Goal: Task Accomplishment & Management: Manage account settings

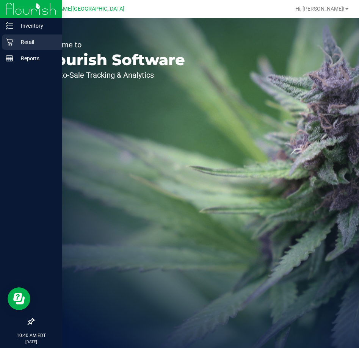
click at [27, 42] on p "Retail" at bounding box center [36, 42] width 46 height 9
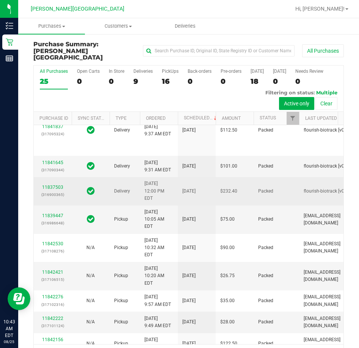
drag, startPoint x: 272, startPoint y: 212, endPoint x: 293, endPoint y: 223, distance: 23.9
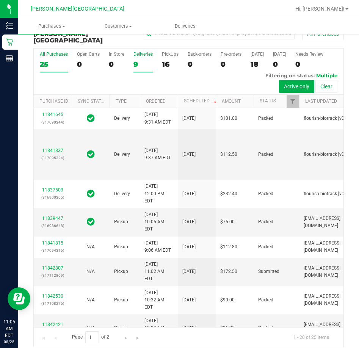
click at [150, 52] on div "Deliveries" at bounding box center [143, 54] width 19 height 5
click at [0, 0] on input "Deliveries 9" at bounding box center [0, 0] width 0 height 0
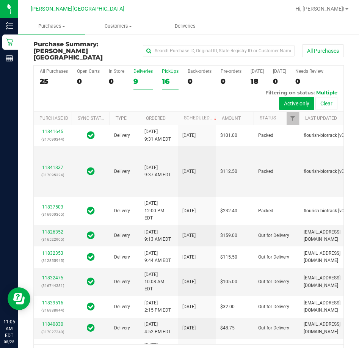
click at [174, 69] on div "PickUps" at bounding box center [170, 71] width 17 height 5
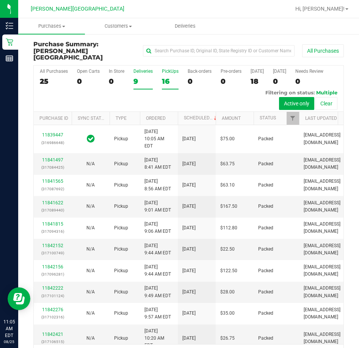
click at [168, 69] on div "PickUps" at bounding box center [170, 71] width 17 height 5
click at [0, 0] on input "PickUps 16" at bounding box center [0, 0] width 0 height 0
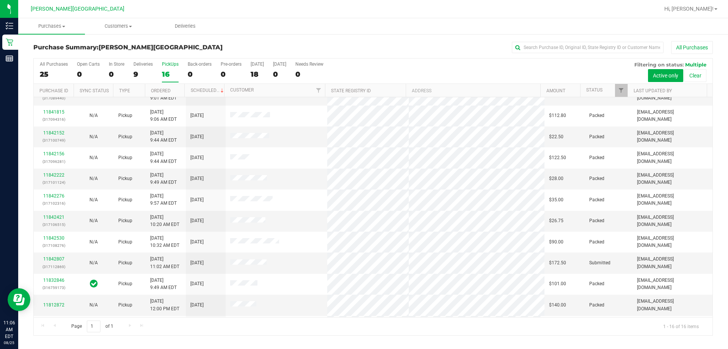
scroll to position [116, 0]
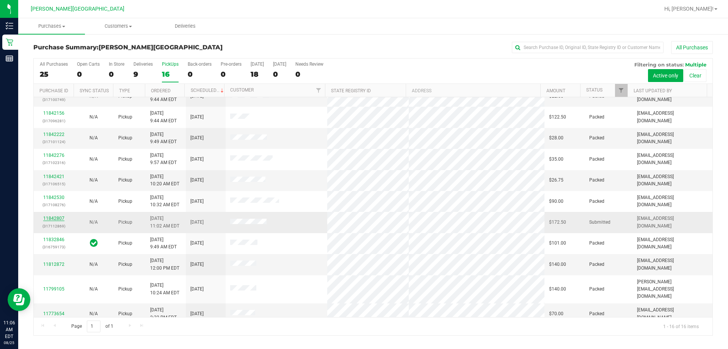
click at [54, 217] on link "11842807" at bounding box center [53, 217] width 21 height 5
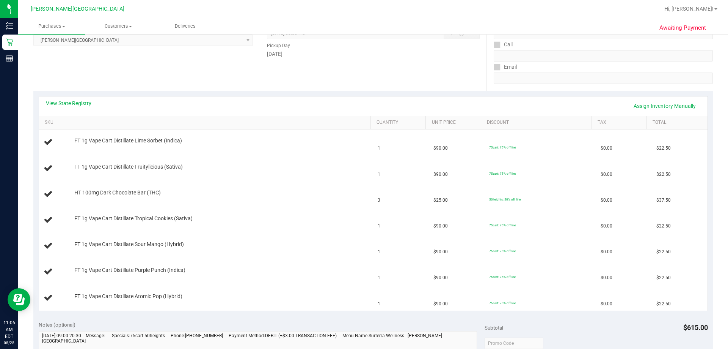
scroll to position [303, 0]
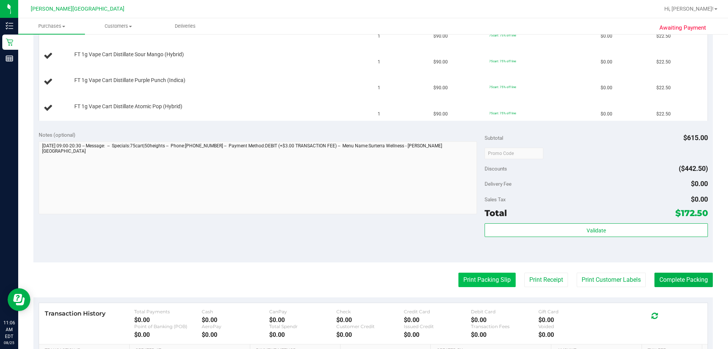
click at [359, 277] on button "Print Packing Slip" at bounding box center [487, 279] width 57 height 14
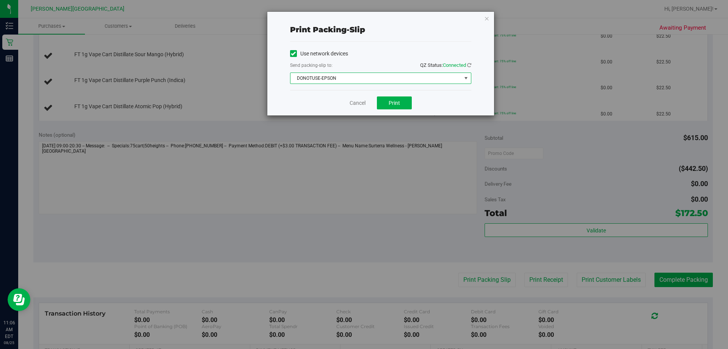
click at [359, 81] on span "DONOTUSE-EPSON" at bounding box center [376, 78] width 171 height 11
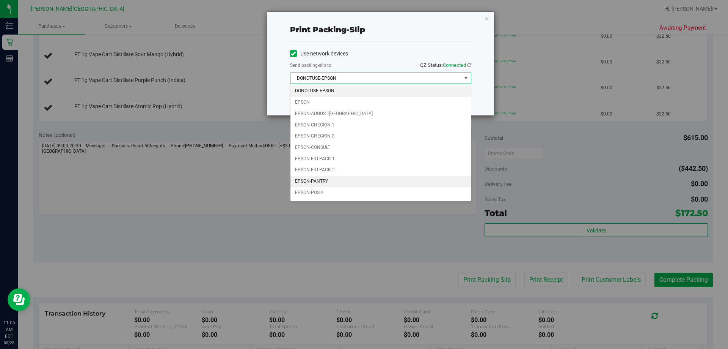
click at [306, 179] on li "EPSON-PANTRY" at bounding box center [381, 181] width 181 height 11
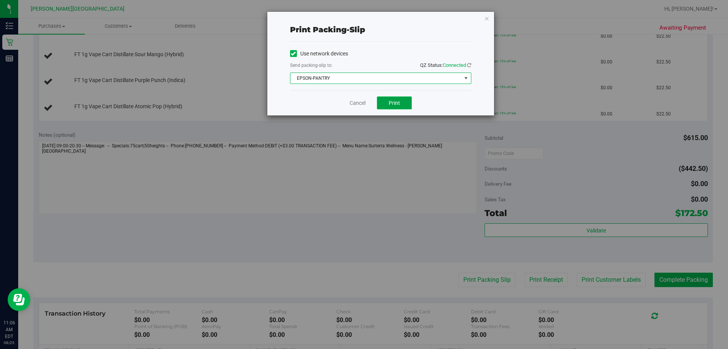
click at [359, 104] on span "Print" at bounding box center [394, 103] width 11 height 6
click at [359, 99] on link "Cancel" at bounding box center [358, 103] width 16 height 8
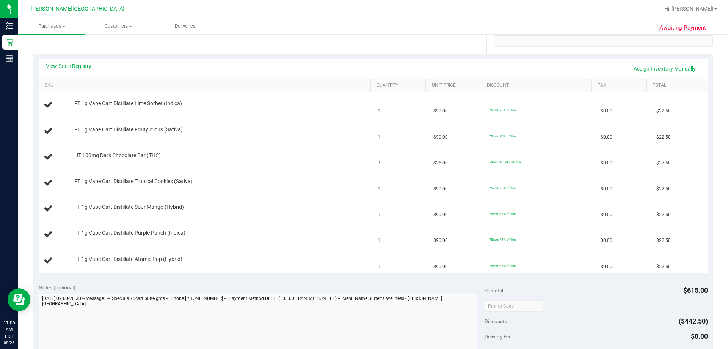
scroll to position [149, 0]
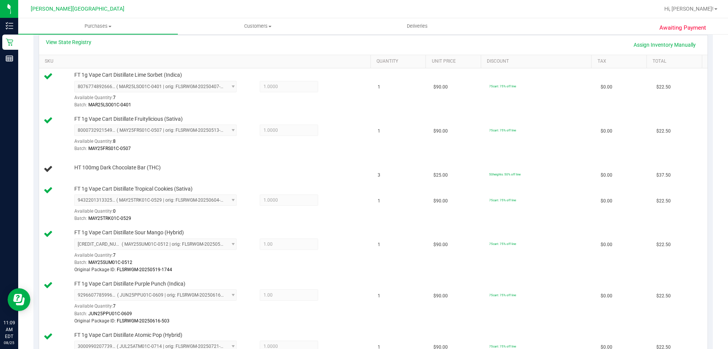
scroll to position [174, 0]
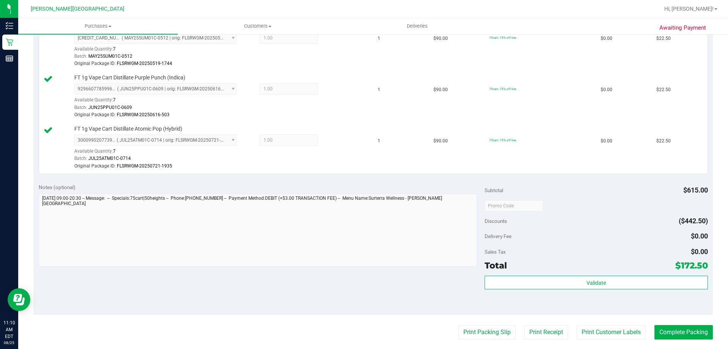
scroll to position [441, 0]
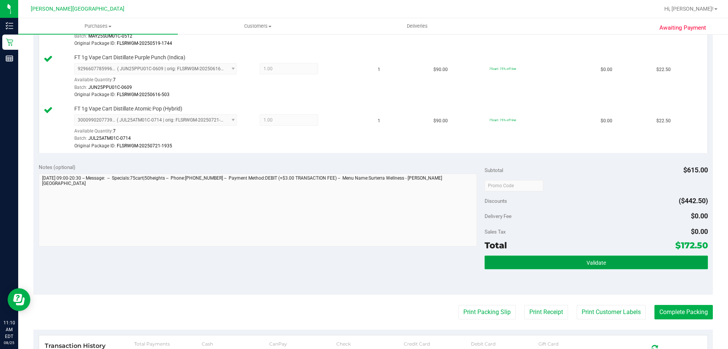
click at [572, 259] on button "Validate" at bounding box center [596, 262] width 223 height 14
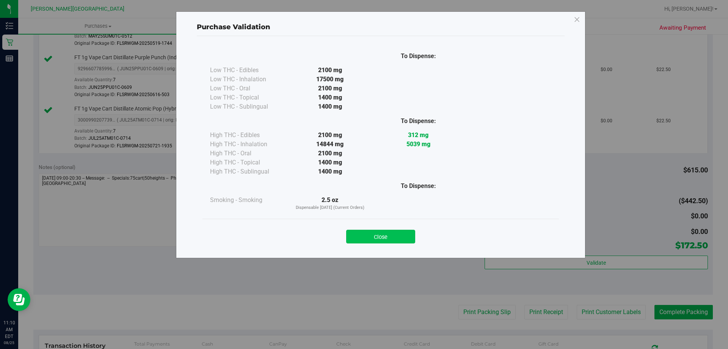
click at [401, 235] on button "Close" at bounding box center [380, 237] width 69 height 14
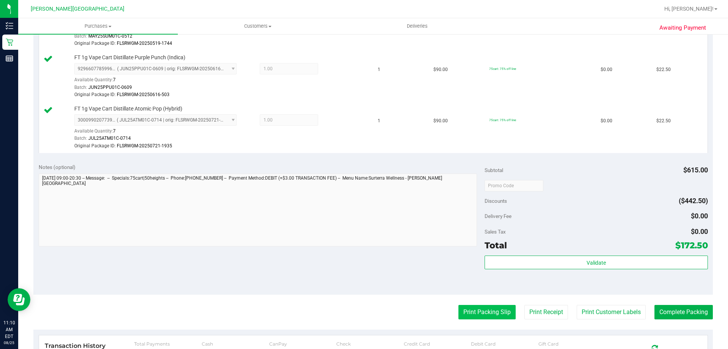
click at [485, 315] on button "Print Packing Slip" at bounding box center [487, 312] width 57 height 14
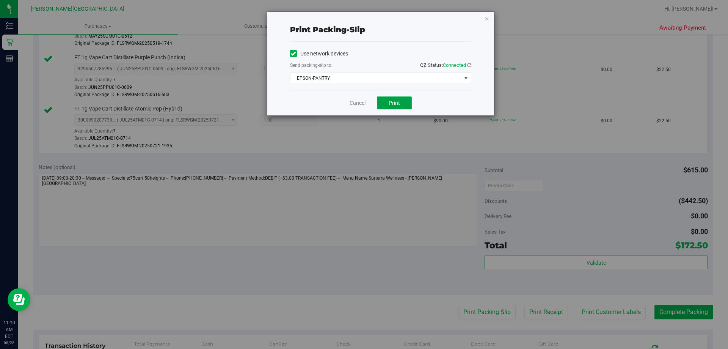
click at [394, 109] on button "Print" at bounding box center [394, 102] width 35 height 13
click at [358, 103] on link "Cancel" at bounding box center [358, 103] width 16 height 8
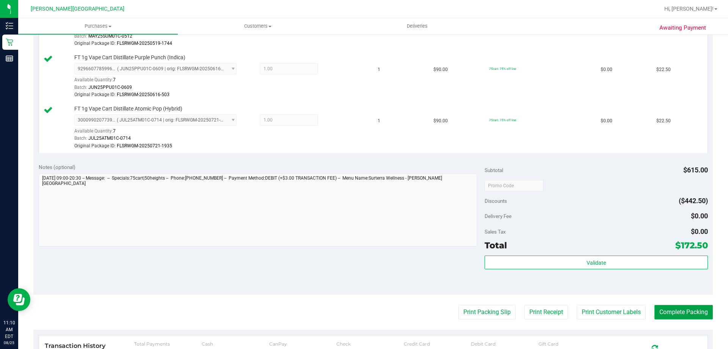
click at [683, 309] on button "Complete Packing" at bounding box center [684, 312] width 58 height 14
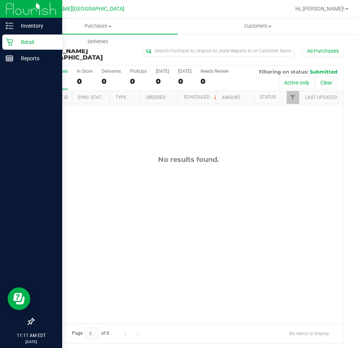
click at [8, 39] on icon at bounding box center [9, 42] width 7 height 7
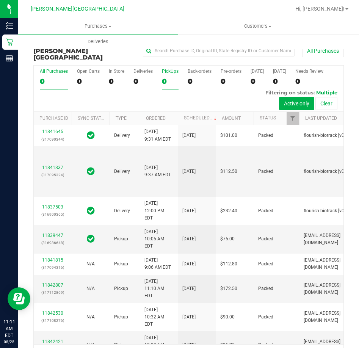
click at [165, 69] on div "PickUps" at bounding box center [170, 71] width 17 height 5
click at [0, 0] on input "PickUps 0" at bounding box center [0, 0] width 0 height 0
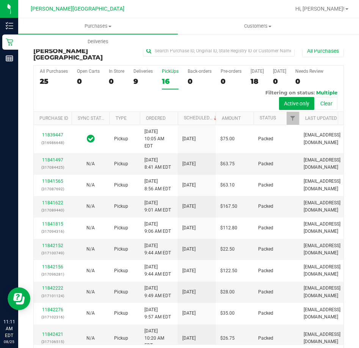
click at [166, 69] on div "PickUps" at bounding box center [170, 71] width 17 height 5
click at [0, 0] on input "PickUps 16" at bounding box center [0, 0] width 0 height 0
click at [171, 69] on div "PickUps" at bounding box center [170, 71] width 17 height 5
click at [0, 0] on input "PickUps 16" at bounding box center [0, 0] width 0 height 0
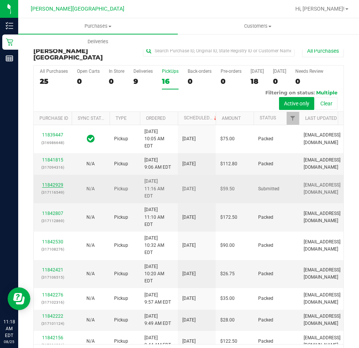
click at [49, 188] on link "11842929" at bounding box center [52, 184] width 21 height 5
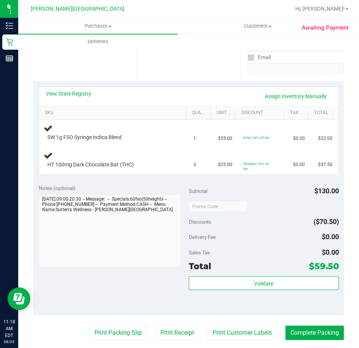
scroll to position [237, 0]
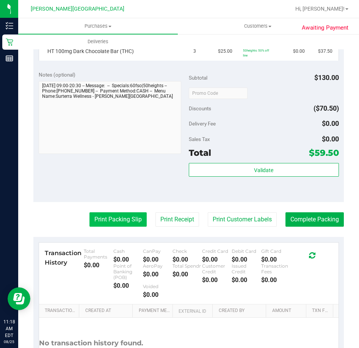
click at [102, 222] on button "Print Packing Slip" at bounding box center [118, 219] width 57 height 14
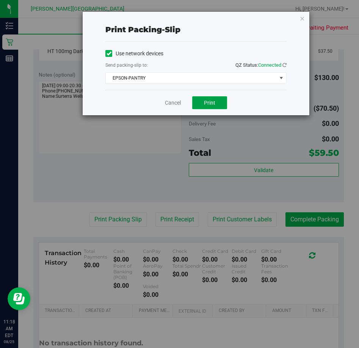
click at [209, 105] on span "Print" at bounding box center [209, 103] width 11 height 6
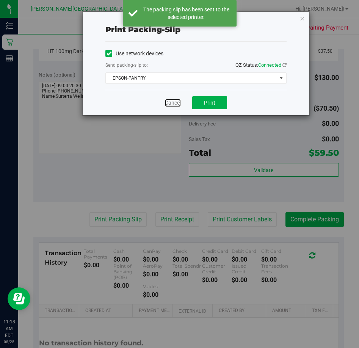
click at [170, 105] on link "Cancel" at bounding box center [173, 103] width 16 height 8
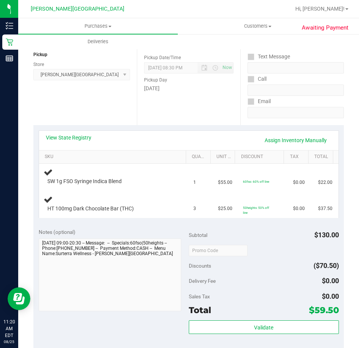
scroll to position [0, 0]
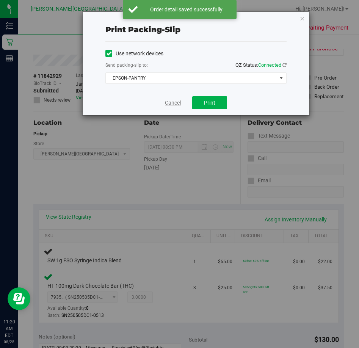
click at [170, 103] on link "Cancel" at bounding box center [173, 103] width 16 height 8
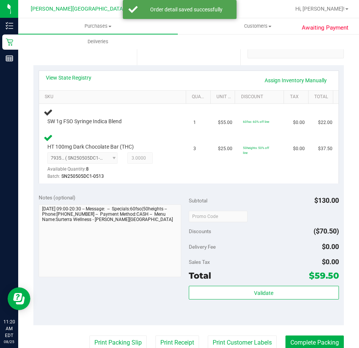
scroll to position [139, 0]
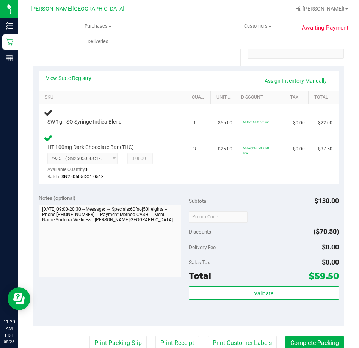
click at [90, 336] on button "Print Packing Slip" at bounding box center [118, 343] width 57 height 14
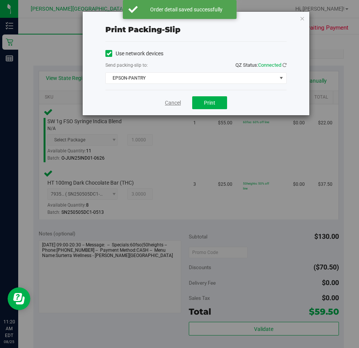
click at [178, 100] on link "Cancel" at bounding box center [173, 103] width 16 height 8
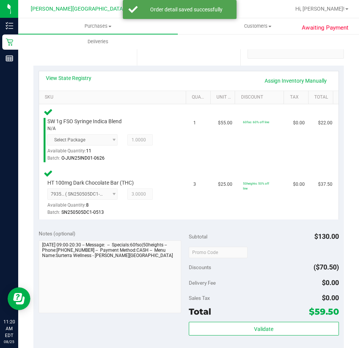
scroll to position [335, 0]
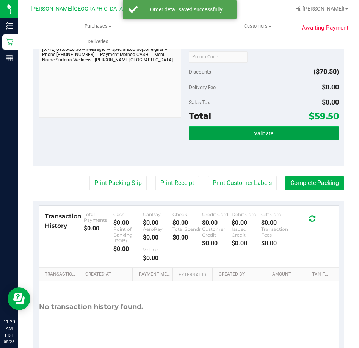
click at [259, 127] on button "Validate" at bounding box center [264, 133] width 150 height 14
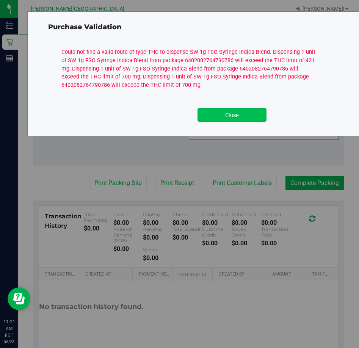
click at [239, 118] on button "Close" at bounding box center [232, 115] width 69 height 14
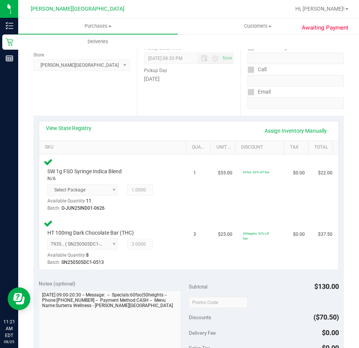
scroll to position [73, 0]
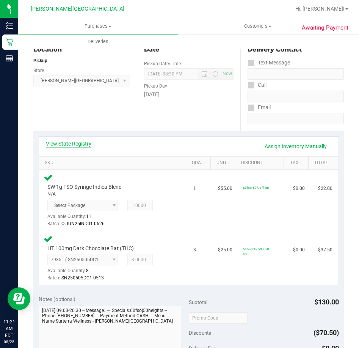
click at [82, 142] on link "View State Registry" at bounding box center [69, 144] width 46 height 8
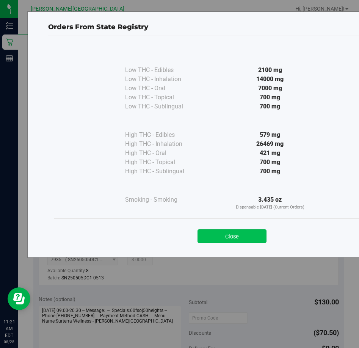
click at [240, 235] on button "Close" at bounding box center [232, 237] width 69 height 14
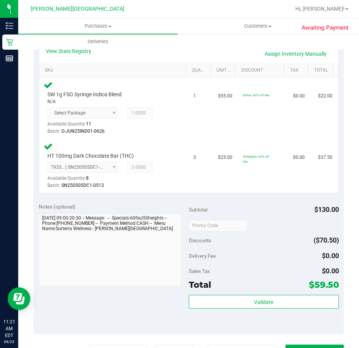
scroll to position [224, 0]
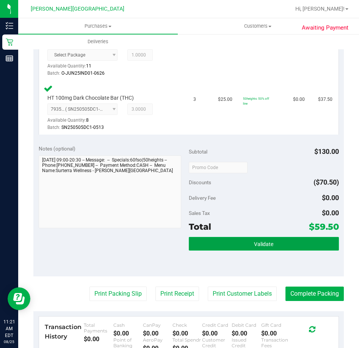
click at [265, 244] on span "Validate" at bounding box center [263, 244] width 19 height 6
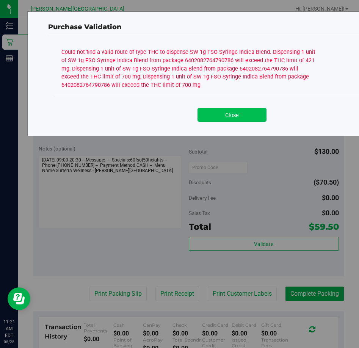
click at [243, 118] on button "Close" at bounding box center [232, 115] width 69 height 14
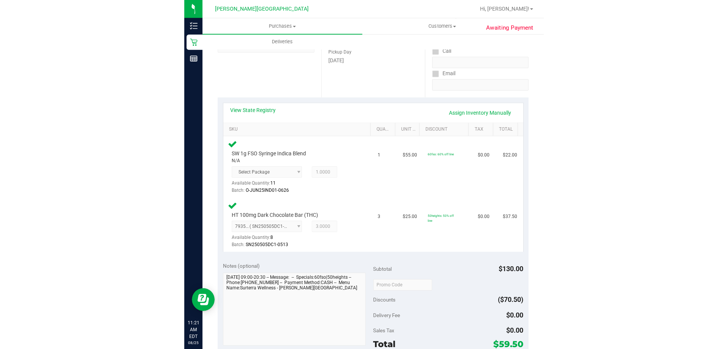
scroll to position [0, 0]
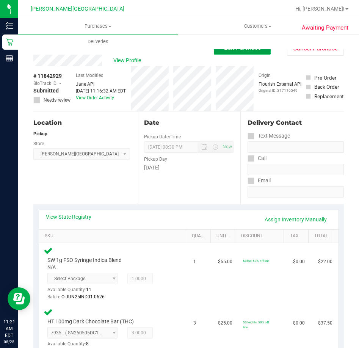
click at [245, 51] on span "Edit Purchase" at bounding box center [242, 47] width 37 height 7
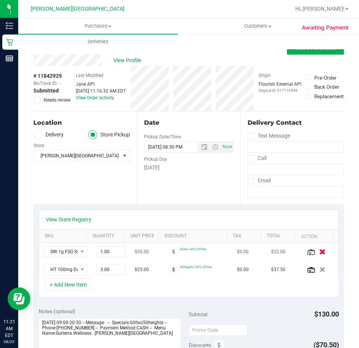
click at [319, 253] on icon "button" at bounding box center [322, 252] width 6 height 6
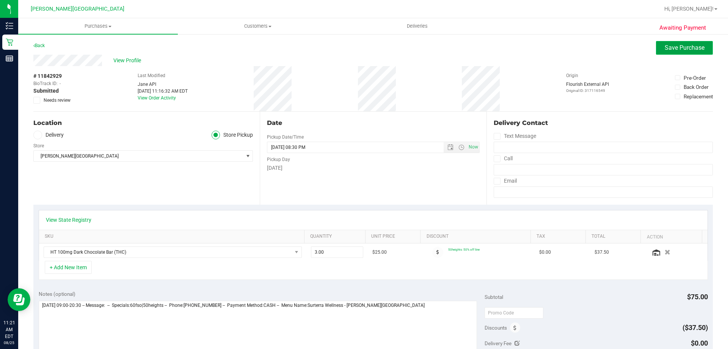
click at [684, 45] on span "Save Purchase" at bounding box center [685, 47] width 40 height 7
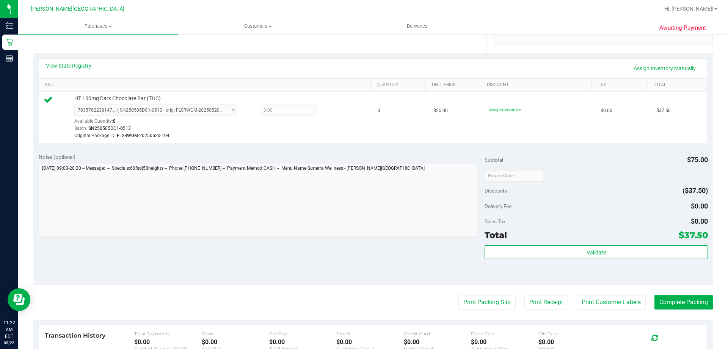
scroll to position [151, 0]
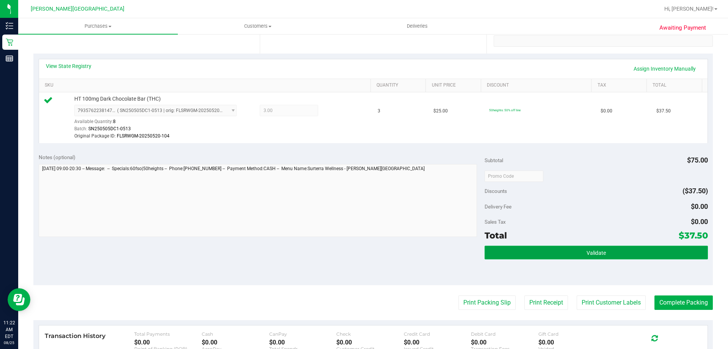
click at [604, 249] on button "Validate" at bounding box center [596, 252] width 223 height 14
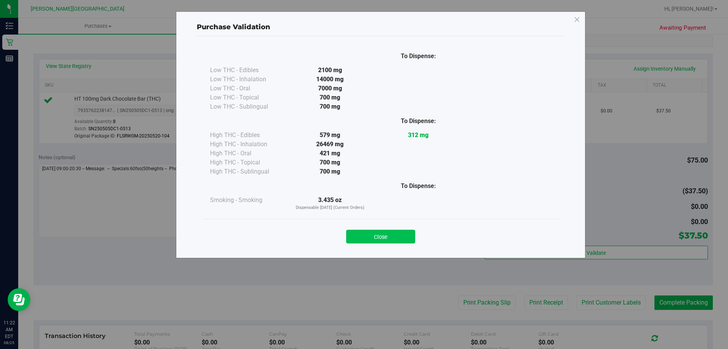
click at [392, 236] on button "Close" at bounding box center [380, 237] width 69 height 14
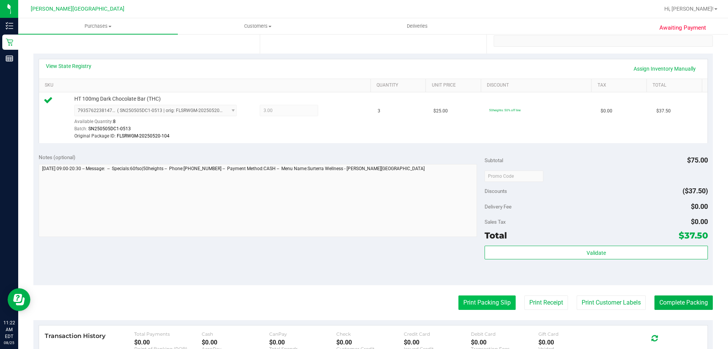
click at [483, 300] on button "Print Packing Slip" at bounding box center [487, 302] width 57 height 14
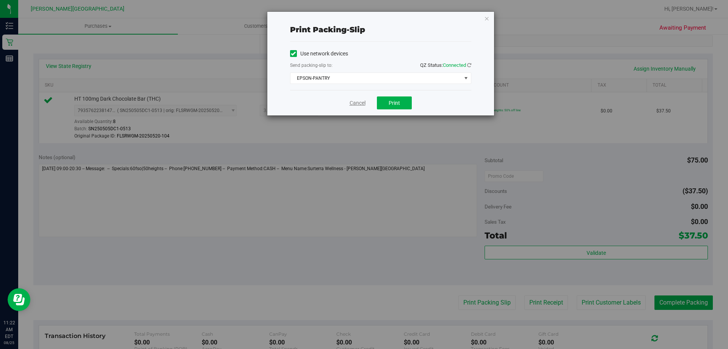
click at [352, 102] on link "Cancel" at bounding box center [358, 103] width 16 height 8
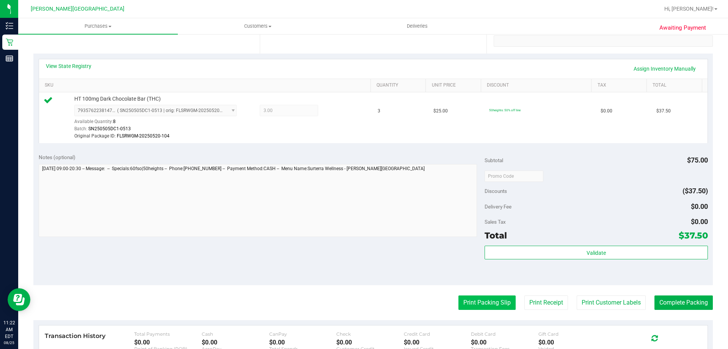
click at [479, 302] on button "Print Packing Slip" at bounding box center [487, 302] width 57 height 14
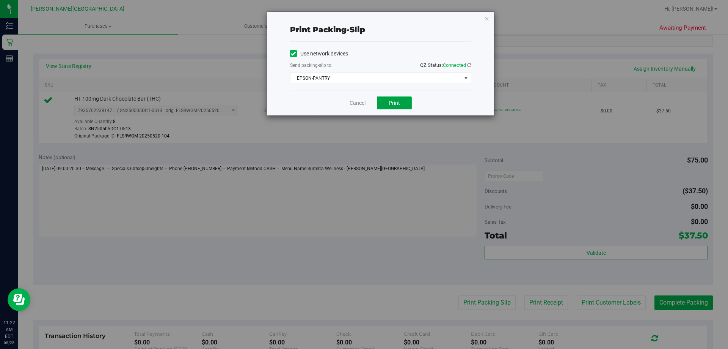
click at [400, 108] on button "Print" at bounding box center [394, 102] width 35 height 13
click at [360, 104] on link "Cancel" at bounding box center [358, 103] width 16 height 8
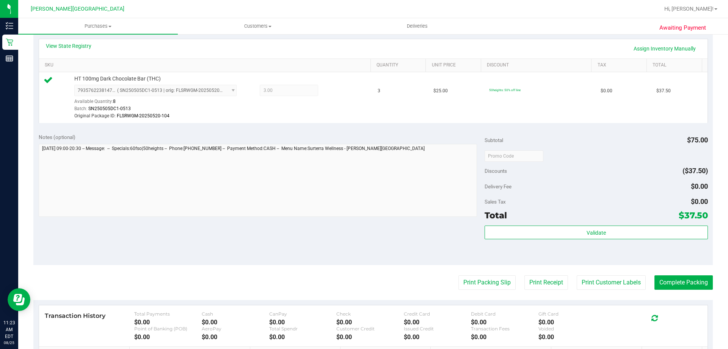
scroll to position [178, 0]
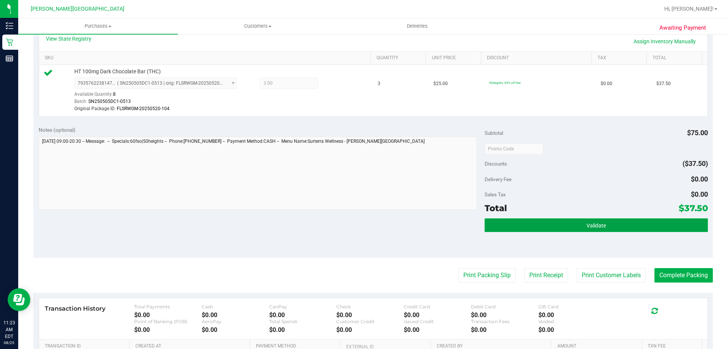
click at [595, 220] on button "Validate" at bounding box center [596, 225] width 223 height 14
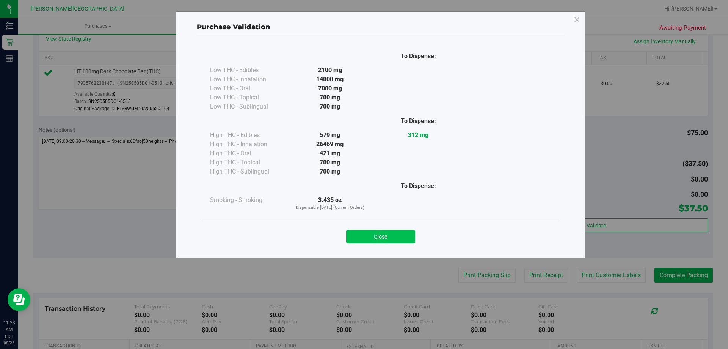
click at [391, 236] on button "Close" at bounding box center [380, 237] width 69 height 14
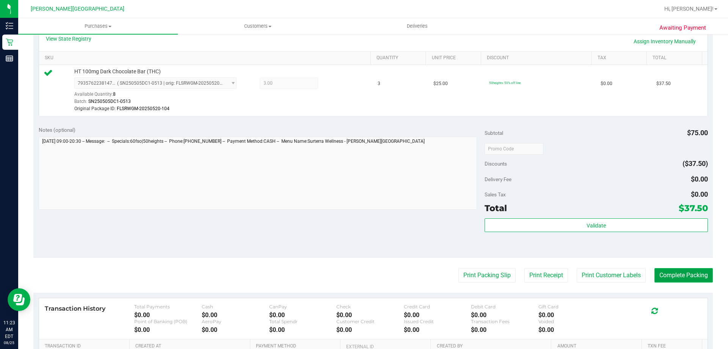
click at [678, 277] on button "Complete Packing" at bounding box center [684, 275] width 58 height 14
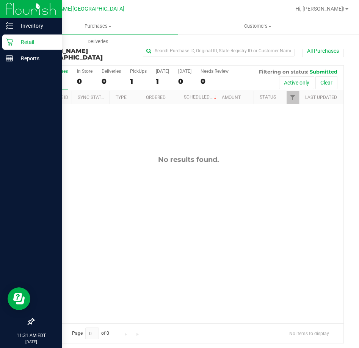
click at [25, 41] on p "Retail" at bounding box center [36, 42] width 46 height 9
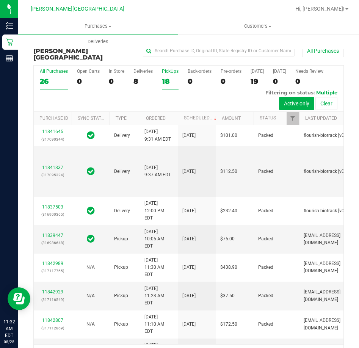
click at [169, 69] on div "PickUps" at bounding box center [170, 71] width 17 height 5
click at [0, 0] on input "PickUps 18" at bounding box center [0, 0] width 0 height 0
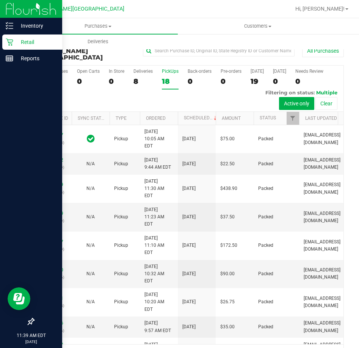
click at [27, 41] on p "Retail" at bounding box center [36, 42] width 46 height 9
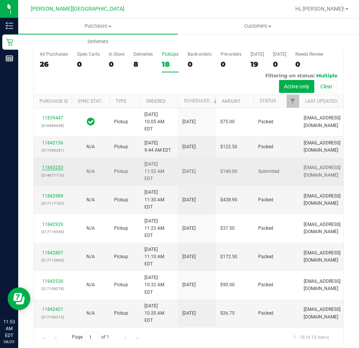
click at [49, 170] on link "11843253" at bounding box center [52, 167] width 21 height 5
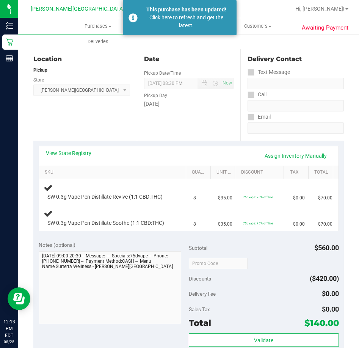
scroll to position [76, 0]
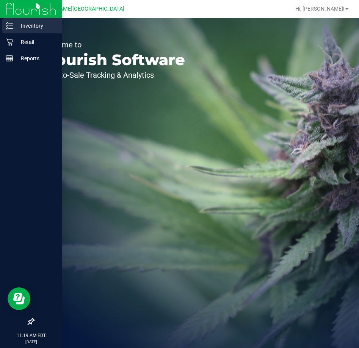
click at [17, 22] on p "Inventory" at bounding box center [36, 25] width 46 height 9
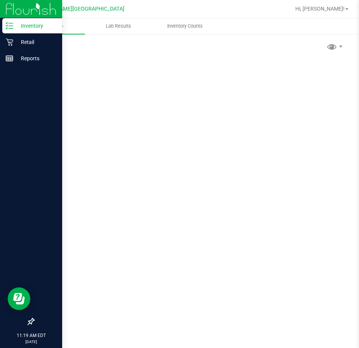
click at [42, 22] on p "Inventory" at bounding box center [36, 25] width 46 height 9
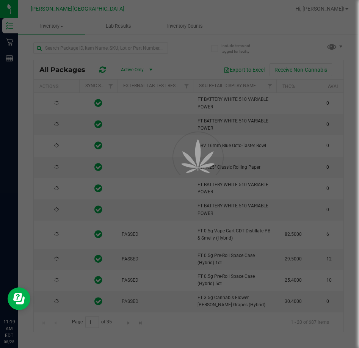
click at [112, 49] on div at bounding box center [179, 174] width 359 height 348
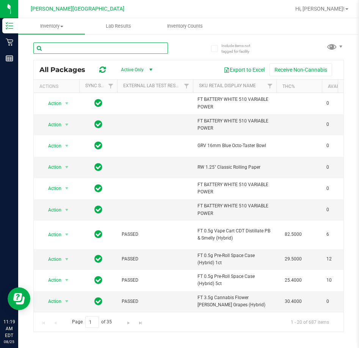
click at [82, 46] on input "text" at bounding box center [100, 47] width 135 height 11
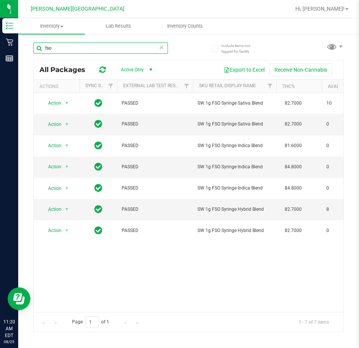
type input "fso"
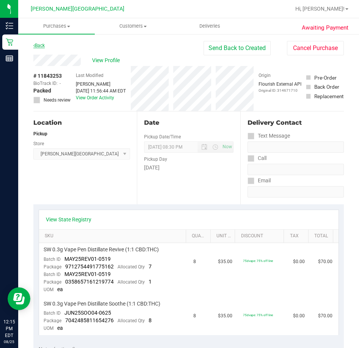
click at [42, 44] on link "Back" at bounding box center [38, 45] width 11 height 5
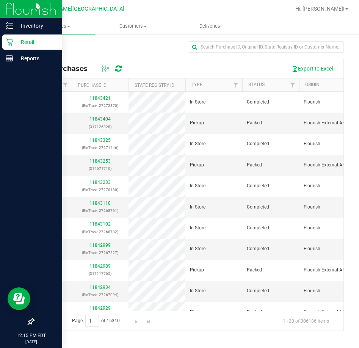
click at [30, 42] on p "Retail" at bounding box center [36, 42] width 46 height 9
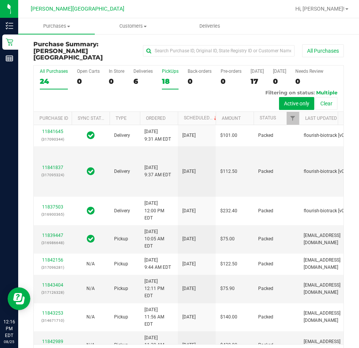
click at [168, 69] on div "PickUps" at bounding box center [170, 71] width 17 height 5
click at [0, 0] on input "PickUps 18" at bounding box center [0, 0] width 0 height 0
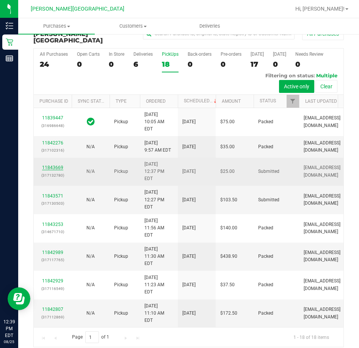
click at [54, 170] on link "11843669" at bounding box center [52, 167] width 21 height 5
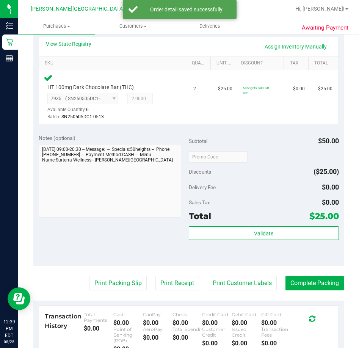
scroll to position [175, 0]
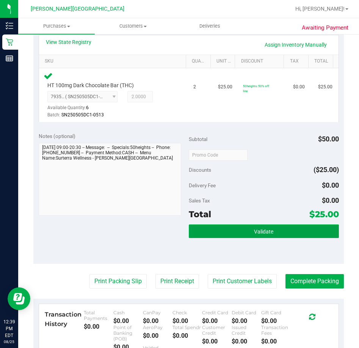
click at [224, 236] on button "Validate" at bounding box center [264, 232] width 150 height 14
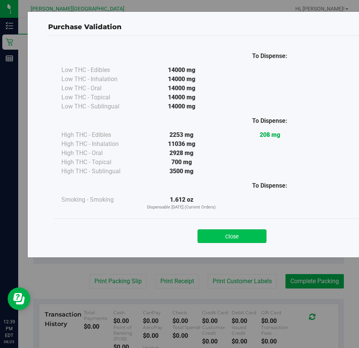
click at [223, 236] on button "Close" at bounding box center [232, 237] width 69 height 14
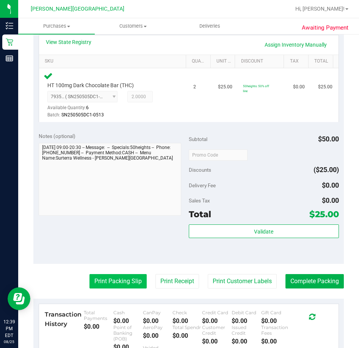
click at [106, 282] on button "Print Packing Slip" at bounding box center [118, 281] width 57 height 14
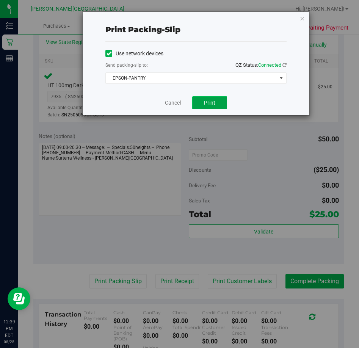
click at [205, 100] on span "Print" at bounding box center [209, 103] width 11 height 6
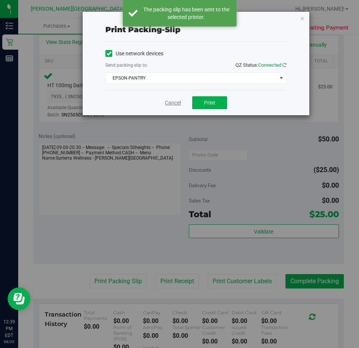
click at [168, 99] on link "Cancel" at bounding box center [173, 103] width 16 height 8
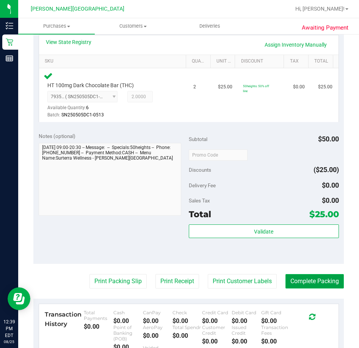
click at [306, 283] on button "Complete Packing" at bounding box center [315, 281] width 58 height 14
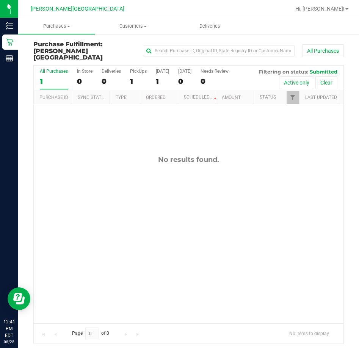
drag, startPoint x: 226, startPoint y: 270, endPoint x: 160, endPoint y: 206, distance: 92.8
click at [160, 208] on div "No results found." at bounding box center [189, 239] width 310 height 270
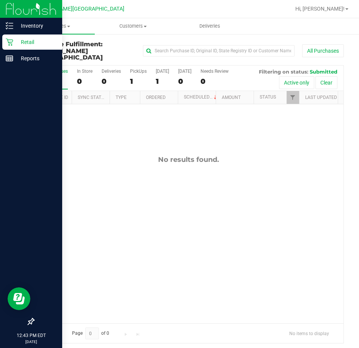
click at [26, 41] on p "Retail" at bounding box center [36, 42] width 46 height 9
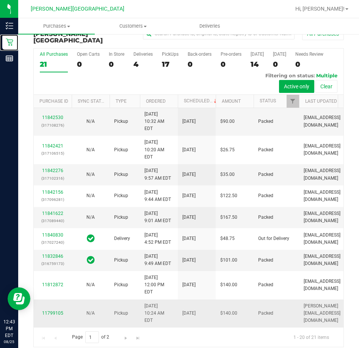
scroll to position [439, 0]
click at [126, 335] on span "Go to the next page" at bounding box center [126, 338] width 6 height 6
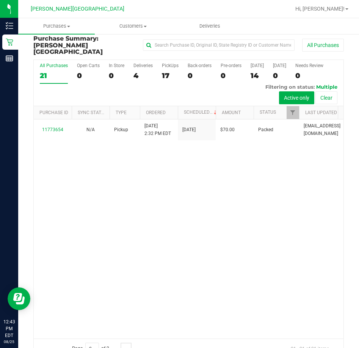
scroll to position [0, 0]
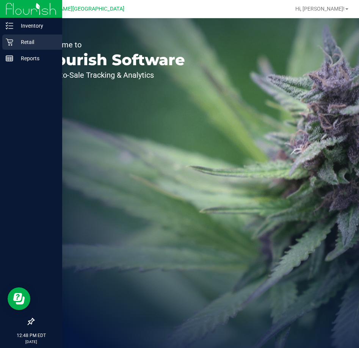
click at [29, 41] on p "Retail" at bounding box center [36, 42] width 46 height 9
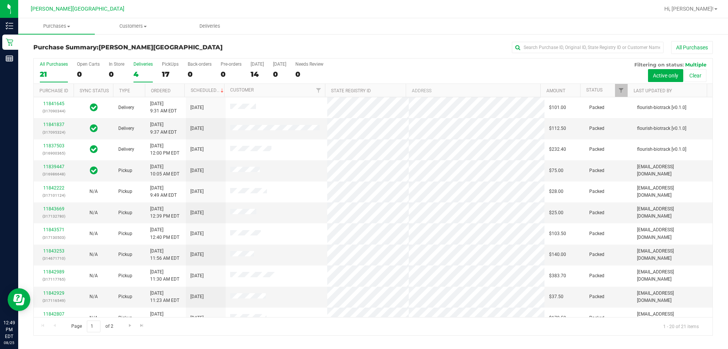
click at [145, 65] on div "Deliveries" at bounding box center [143, 63] width 19 height 5
click at [0, 0] on input "Deliveries 4" at bounding box center [0, 0] width 0 height 0
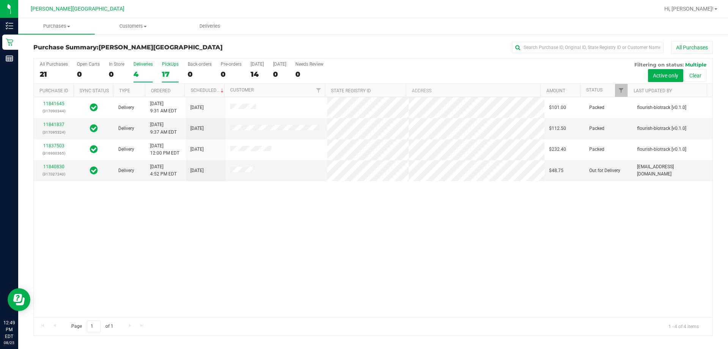
click at [173, 64] on div "PickUps" at bounding box center [170, 63] width 17 height 5
click at [0, 0] on input "PickUps 17" at bounding box center [0, 0] width 0 height 0
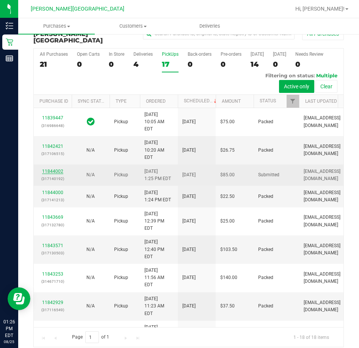
click at [53, 174] on link "11844002" at bounding box center [52, 171] width 21 height 5
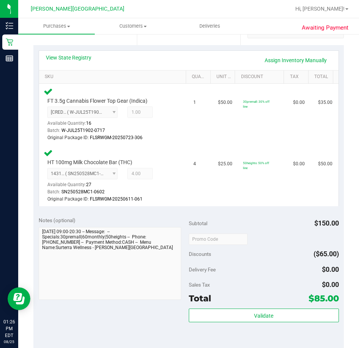
scroll to position [283, 0]
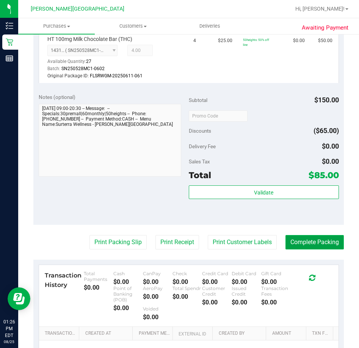
click at [308, 244] on button "Complete Packing" at bounding box center [315, 242] width 58 height 14
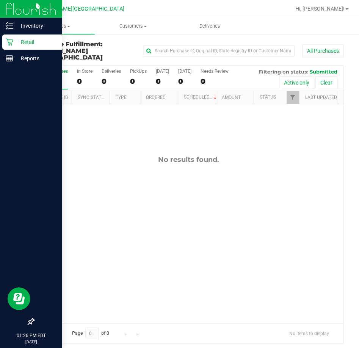
click at [25, 43] on p "Retail" at bounding box center [36, 42] width 46 height 9
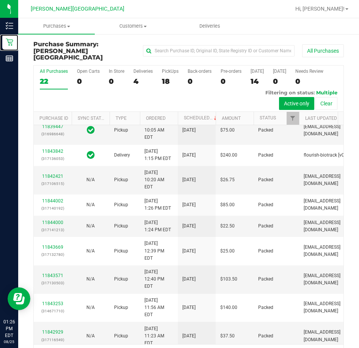
scroll to position [114, 0]
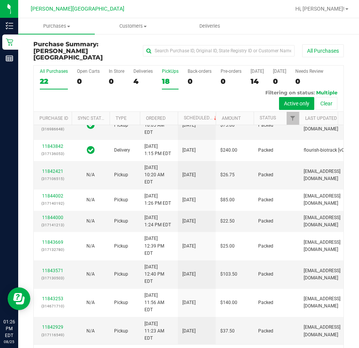
click at [171, 69] on div "PickUps" at bounding box center [170, 71] width 17 height 5
click at [0, 0] on input "PickUps 18" at bounding box center [0, 0] width 0 height 0
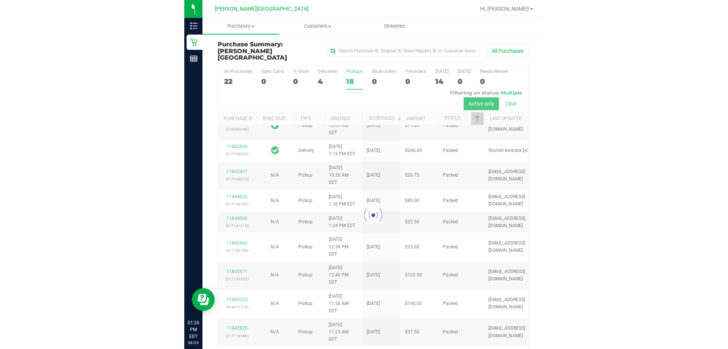
scroll to position [0, 0]
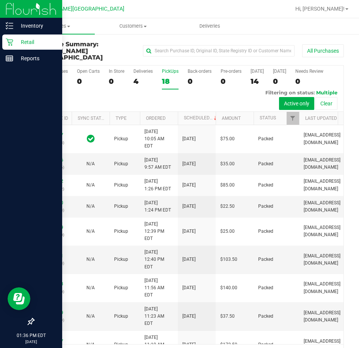
click at [25, 41] on p "Retail" at bounding box center [36, 42] width 46 height 9
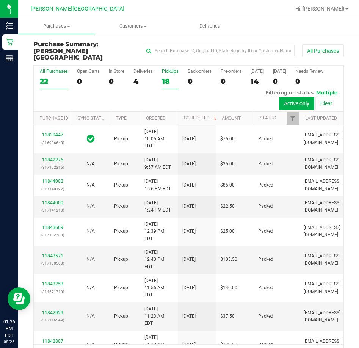
click at [51, 69] on div "All Purchases" at bounding box center [54, 71] width 28 height 5
click at [0, 0] on input "All Purchases 22" at bounding box center [0, 0] width 0 height 0
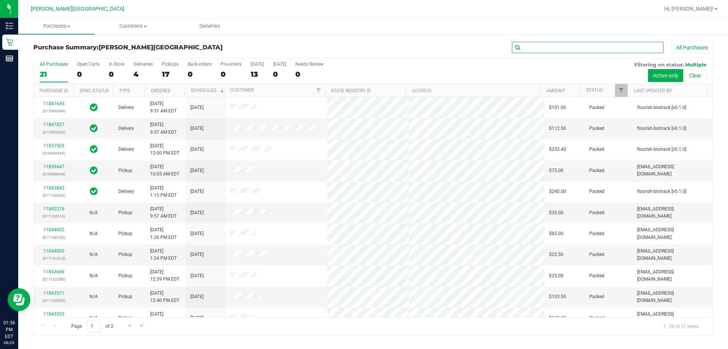
click at [359, 46] on input "text" at bounding box center [588, 47] width 152 height 11
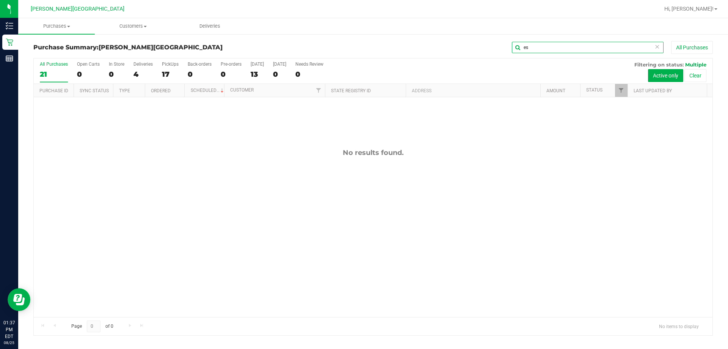
type input "e"
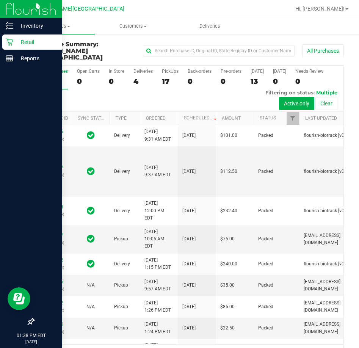
click at [27, 42] on p "Retail" at bounding box center [36, 42] width 46 height 9
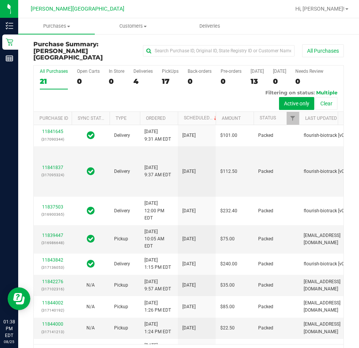
click at [58, 69] on div "All Purchases" at bounding box center [54, 71] width 28 height 5
click at [0, 0] on input "All Purchases 21" at bounding box center [0, 0] width 0 height 0
click at [323, 49] on button "All Purchases" at bounding box center [323, 50] width 42 height 13
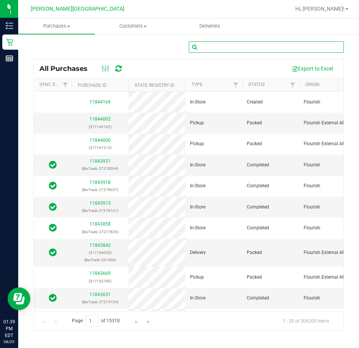
click at [210, 47] on input "text" at bounding box center [267, 46] width 156 height 11
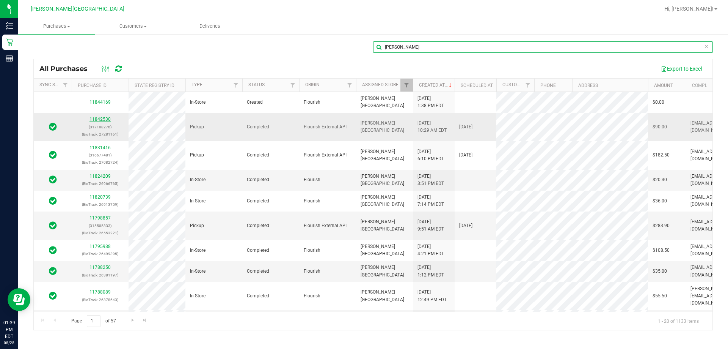
type input "hernandez"
click at [101, 119] on link "11842530" at bounding box center [100, 118] width 21 height 5
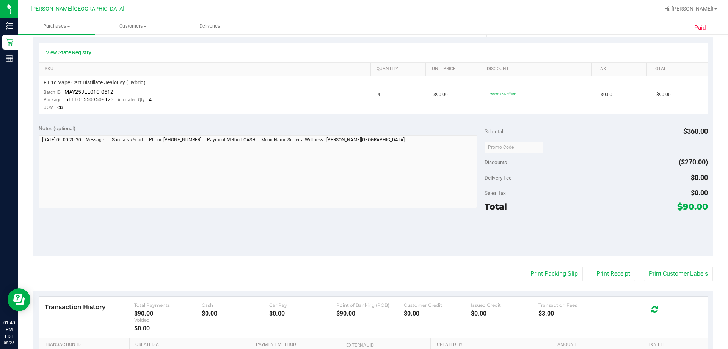
scroll to position [190, 0]
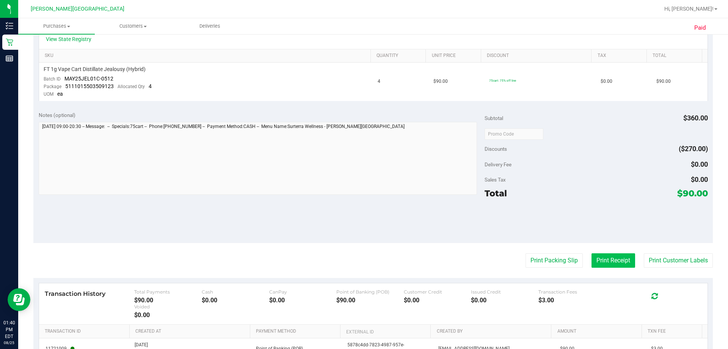
click at [359, 259] on button "Print Receipt" at bounding box center [614, 260] width 44 height 14
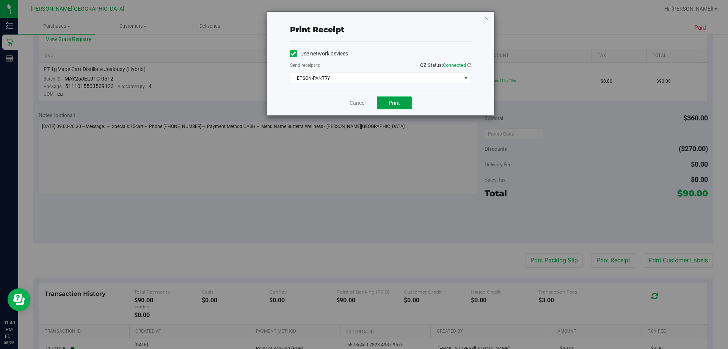
click at [359, 104] on span "Print" at bounding box center [394, 103] width 11 height 6
click at [359, 102] on link "Cancel" at bounding box center [358, 103] width 16 height 8
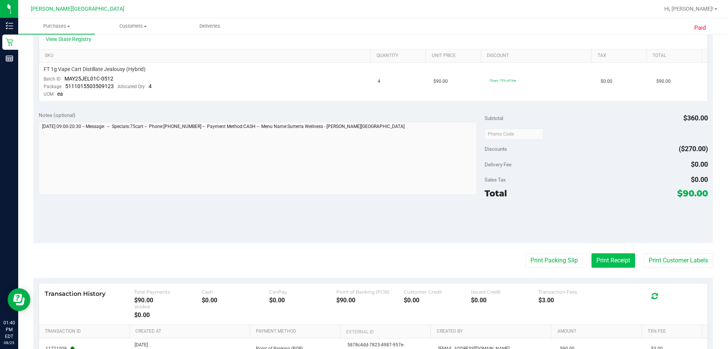
click at [359, 260] on button "Print Receipt" at bounding box center [614, 260] width 44 height 14
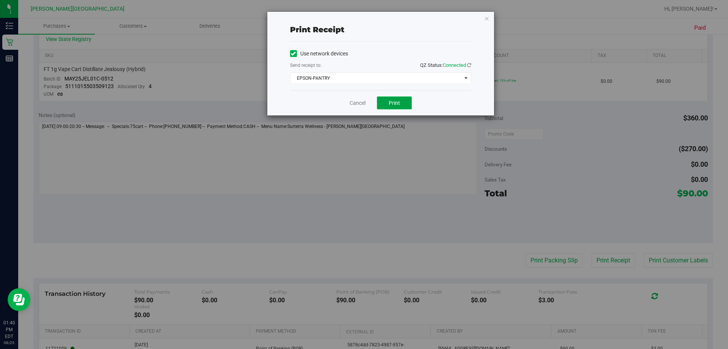
click at [359, 105] on span "Print" at bounding box center [394, 103] width 11 height 6
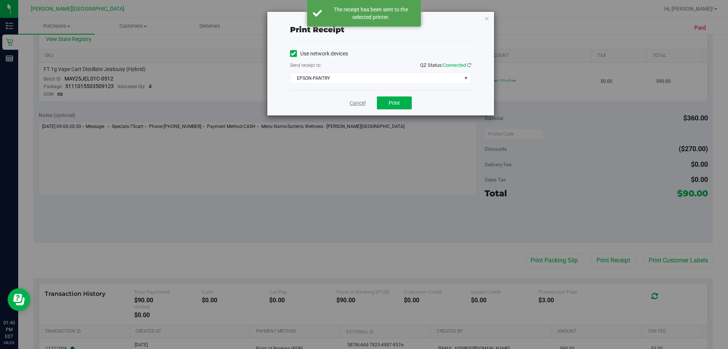
click at [355, 102] on link "Cancel" at bounding box center [358, 103] width 16 height 8
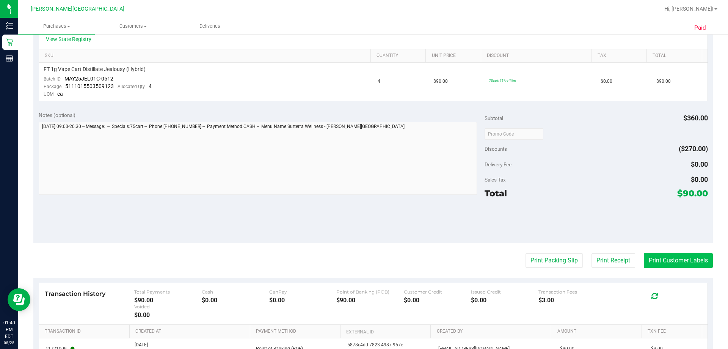
click at [359, 262] on button "Print Customer Labels" at bounding box center [678, 260] width 69 height 14
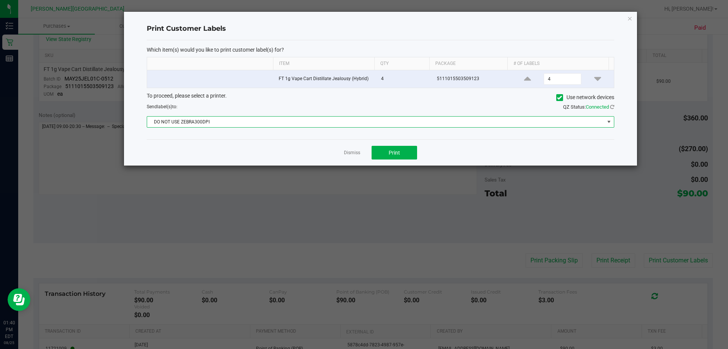
click at [359, 123] on span "DO NOT USE ZEBRA300DPI" at bounding box center [376, 121] width 458 height 11
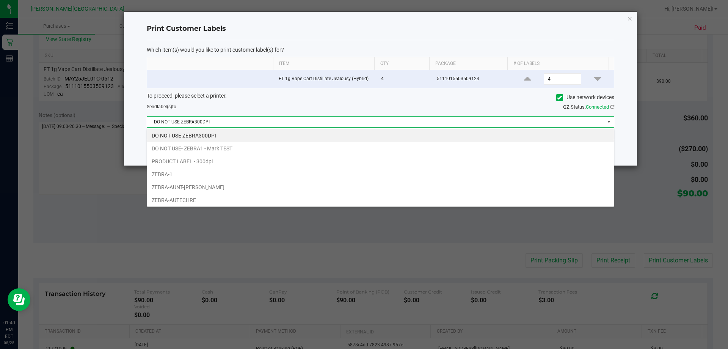
scroll to position [11, 467]
click at [276, 203] on li "ZEBRA-AUTECHRE" at bounding box center [380, 199] width 467 height 13
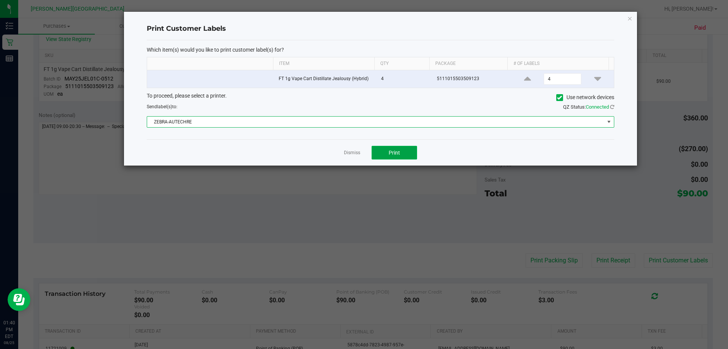
click at [359, 154] on span "Print" at bounding box center [394, 152] width 11 height 6
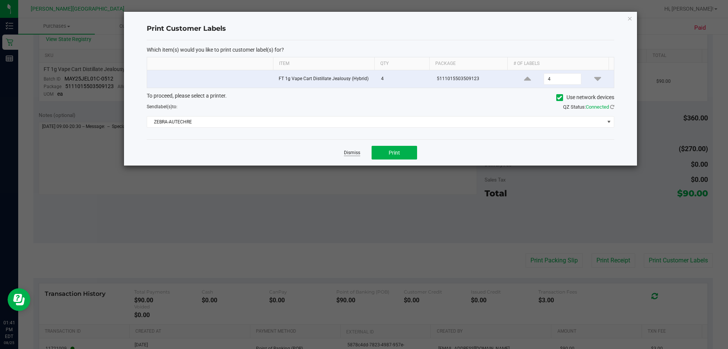
click at [347, 154] on link "Dismiss" at bounding box center [352, 152] width 16 height 6
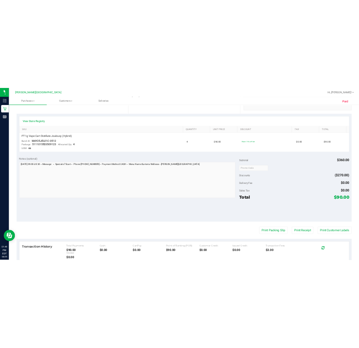
scroll to position [162, 0]
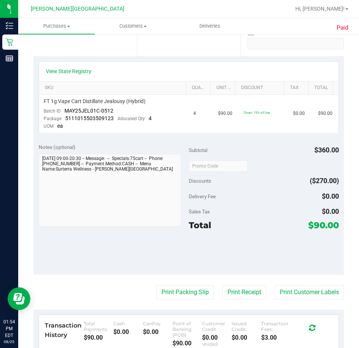
click at [329, 255] on div at bounding box center [264, 253] width 150 height 34
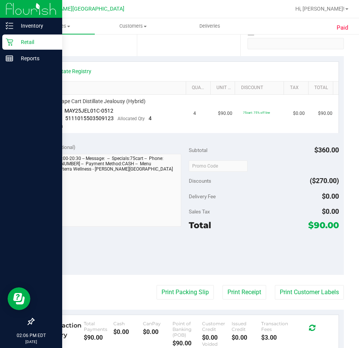
click at [27, 41] on p "Retail" at bounding box center [36, 42] width 46 height 9
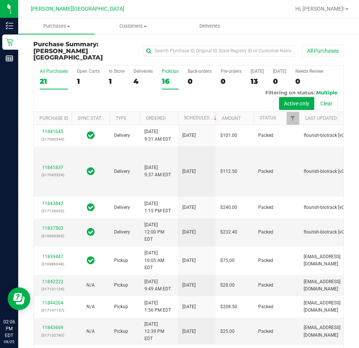
click at [167, 69] on div "PickUps" at bounding box center [170, 71] width 17 height 5
click at [0, 0] on input "PickUps 16" at bounding box center [0, 0] width 0 height 0
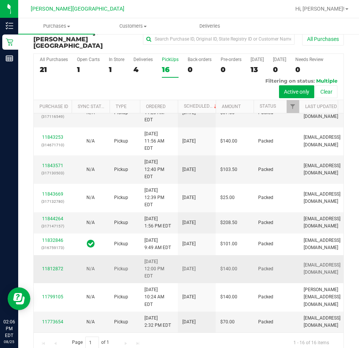
scroll to position [17, 0]
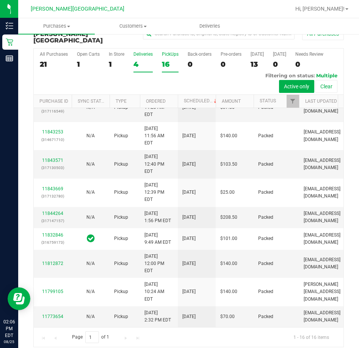
click at [143, 52] on div "Deliveries" at bounding box center [143, 54] width 19 height 5
click at [0, 0] on input "Deliveries 4" at bounding box center [0, 0] width 0 height 0
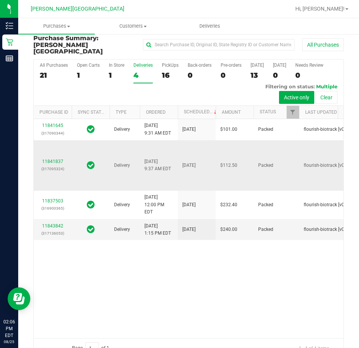
scroll to position [0, 0]
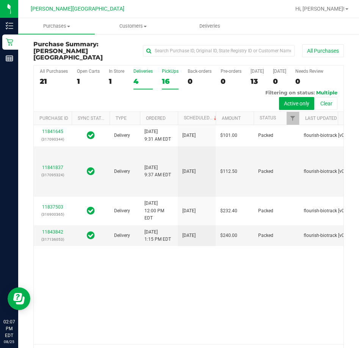
click at [171, 69] on div "PickUps" at bounding box center [170, 71] width 17 height 5
click at [0, 0] on input "PickUps 16" at bounding box center [0, 0] width 0 height 0
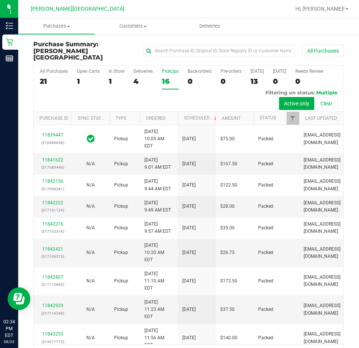
click at [217, 112] on th "Amount" at bounding box center [235, 118] width 38 height 13
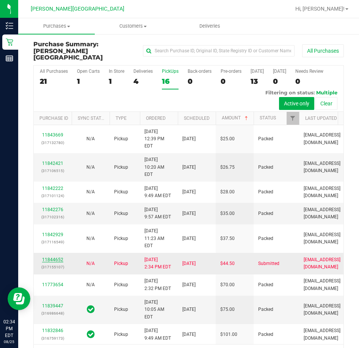
click at [47, 257] on link "11844652" at bounding box center [52, 259] width 21 height 5
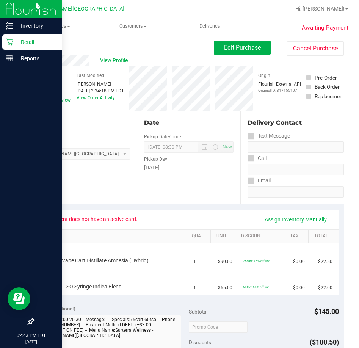
click at [25, 41] on p "Retail" at bounding box center [36, 42] width 46 height 9
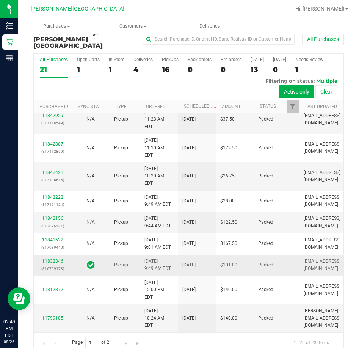
scroll to position [17, 0]
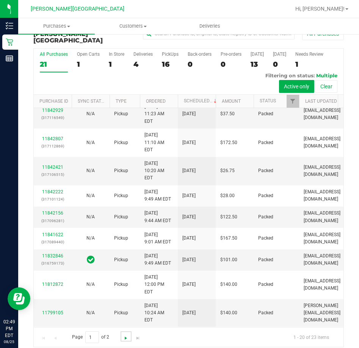
click at [124, 335] on span "Go to the next page" at bounding box center [126, 338] width 6 height 6
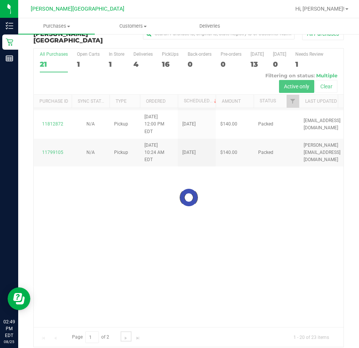
scroll to position [0, 0]
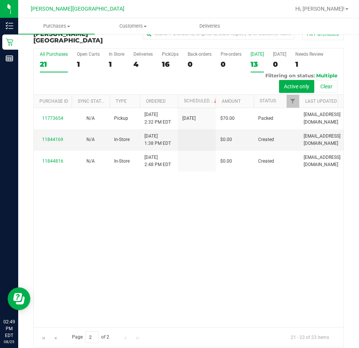
click at [257, 52] on div "[DATE]" at bounding box center [257, 54] width 13 height 5
click at [0, 0] on input "Today 13" at bounding box center [0, 0] width 0 height 0
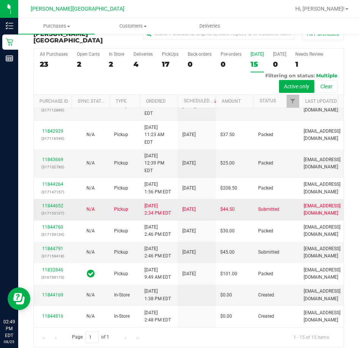
scroll to position [145, 0]
click at [51, 246] on link "11844791" at bounding box center [52, 248] width 21 height 5
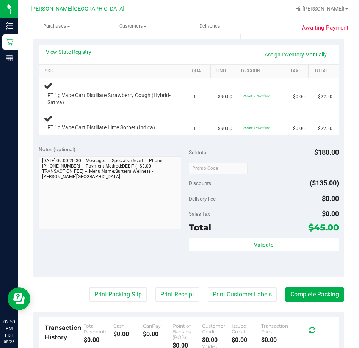
scroll to position [169, 0]
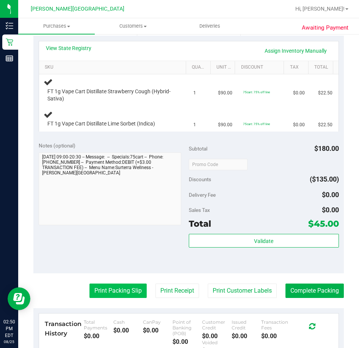
click at [117, 294] on button "Print Packing Slip" at bounding box center [118, 291] width 57 height 14
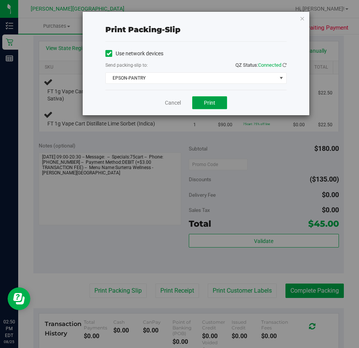
click at [206, 106] on button "Print" at bounding box center [209, 102] width 35 height 13
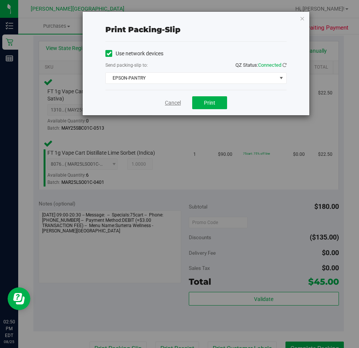
click at [172, 104] on link "Cancel" at bounding box center [173, 103] width 16 height 8
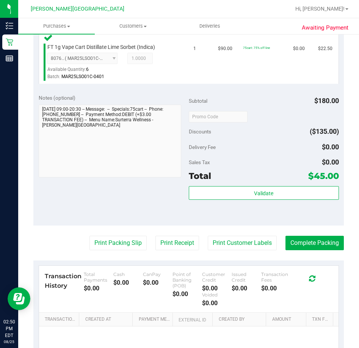
scroll to position [329, 0]
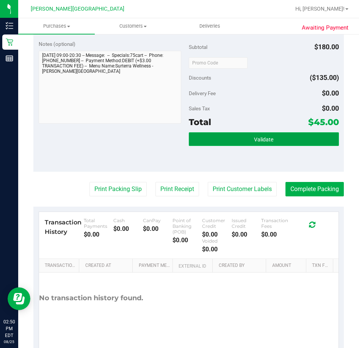
click at [228, 142] on button "Validate" at bounding box center [264, 139] width 150 height 14
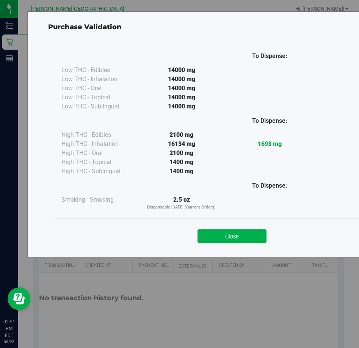
drag, startPoint x: 229, startPoint y: 237, endPoint x: 226, endPoint y: 221, distance: 16.2
click at [228, 237] on button "Close" at bounding box center [232, 237] width 69 height 14
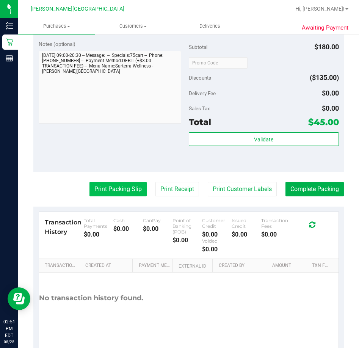
click at [116, 187] on button "Print Packing Slip" at bounding box center [118, 189] width 57 height 14
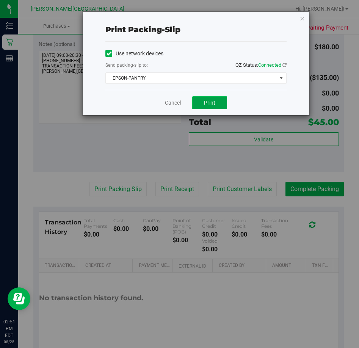
click at [206, 103] on span "Print" at bounding box center [209, 103] width 11 height 6
click at [172, 104] on link "Cancel" at bounding box center [173, 103] width 16 height 8
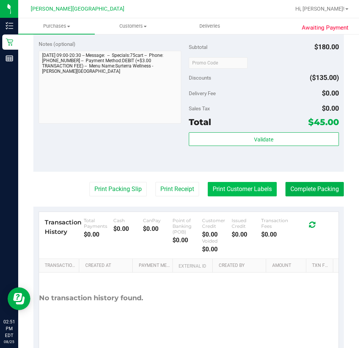
click at [225, 190] on button "Print Customer Labels" at bounding box center [242, 189] width 69 height 14
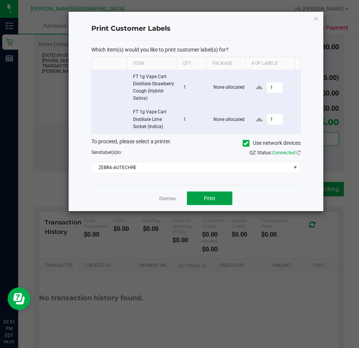
click at [202, 197] on button "Print" at bounding box center [210, 199] width 46 height 14
click at [166, 198] on link "Dismiss" at bounding box center [167, 199] width 16 height 6
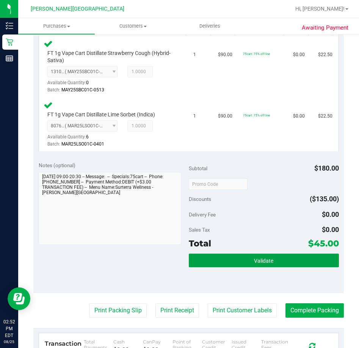
scroll to position [253, 0]
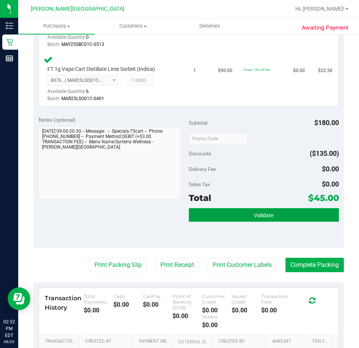
click at [255, 216] on span "Validate" at bounding box center [263, 215] width 19 height 6
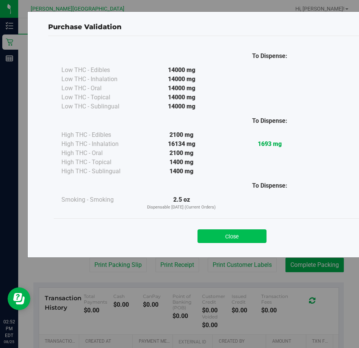
click at [237, 236] on button "Close" at bounding box center [232, 237] width 69 height 14
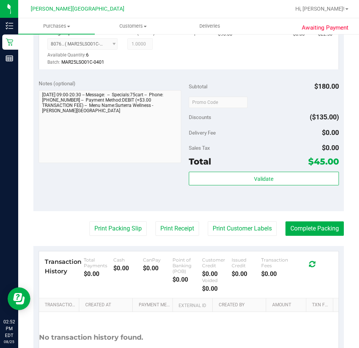
scroll to position [291, 0]
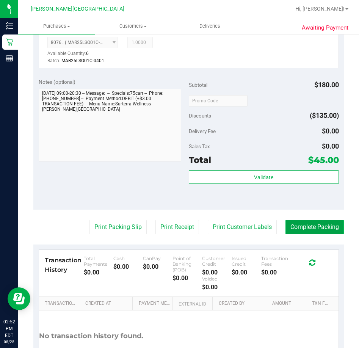
click at [306, 230] on button "Complete Packing" at bounding box center [315, 227] width 58 height 14
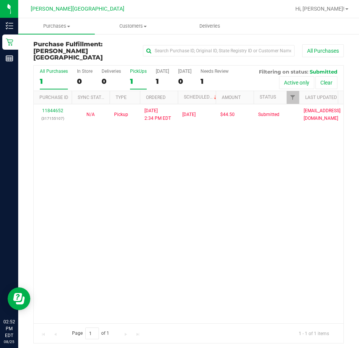
click at [142, 69] on div "PickUps" at bounding box center [138, 71] width 17 height 5
click at [0, 0] on input "PickUps 1" at bounding box center [0, 0] width 0 height 0
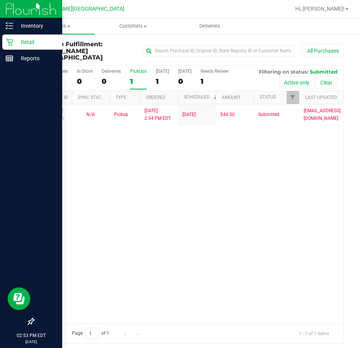
click at [21, 41] on p "Retail" at bounding box center [36, 42] width 46 height 9
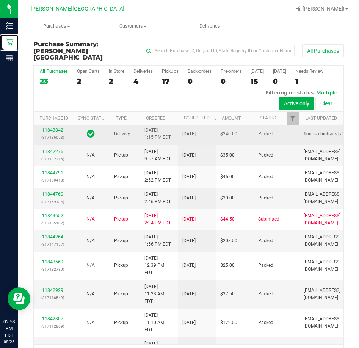
scroll to position [152, 0]
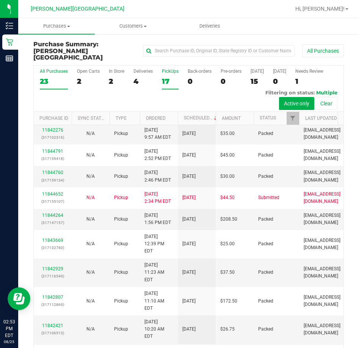
click at [172, 69] on div "PickUps" at bounding box center [170, 71] width 17 height 5
click at [0, 0] on input "PickUps 17" at bounding box center [0, 0] width 0 height 0
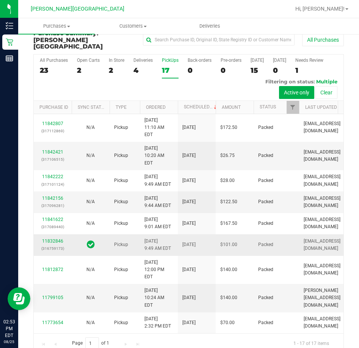
scroll to position [17, 0]
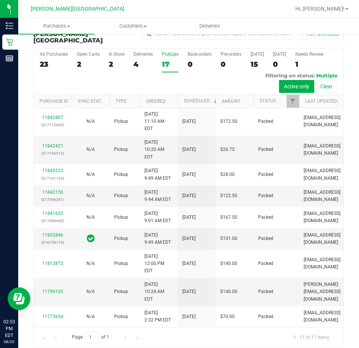
click at [124, 333] on div "Page 1 of 1 1 - 17 of 17 items" at bounding box center [189, 337] width 310 height 20
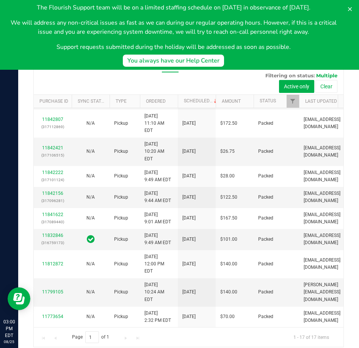
scroll to position [0, 0]
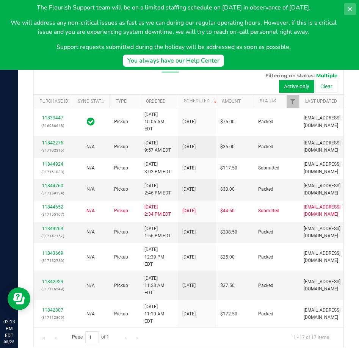
click at [348, 7] on icon at bounding box center [350, 9] width 6 height 6
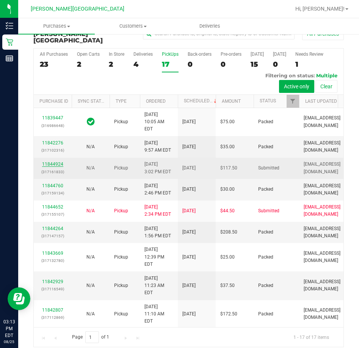
click at [52, 167] on link "11844924" at bounding box center [52, 164] width 21 height 5
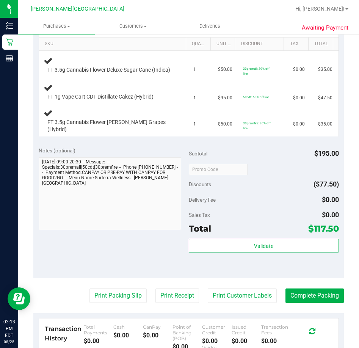
scroll to position [207, 0]
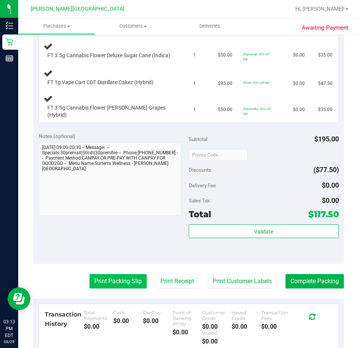
click at [120, 281] on button "Print Packing Slip" at bounding box center [118, 281] width 57 height 14
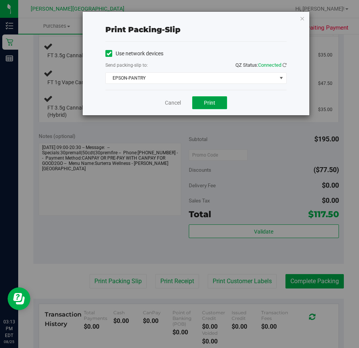
click at [211, 104] on span "Print" at bounding box center [209, 103] width 11 height 6
click at [170, 104] on link "Cancel" at bounding box center [173, 103] width 16 height 8
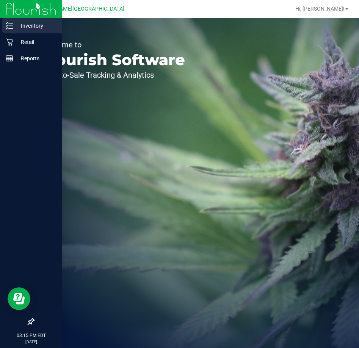
click at [24, 24] on p "Inventory" at bounding box center [36, 25] width 46 height 9
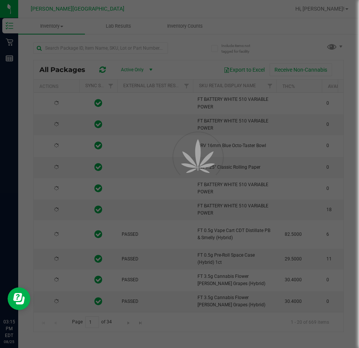
click at [71, 45] on div at bounding box center [179, 174] width 359 height 348
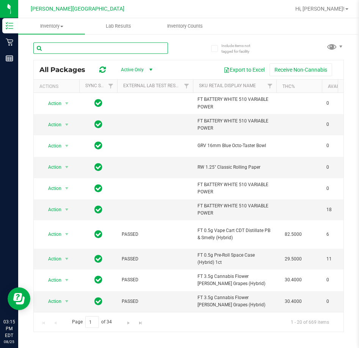
click at [72, 45] on input "text" at bounding box center [100, 47] width 135 height 11
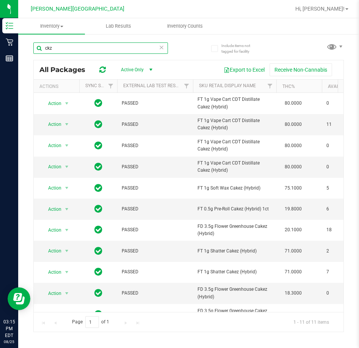
type input "ckz"
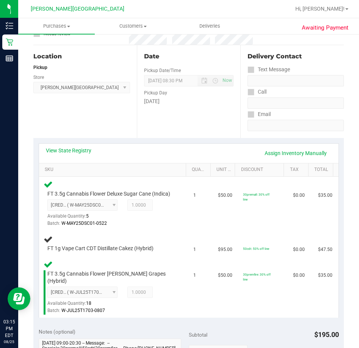
scroll to position [110, 0]
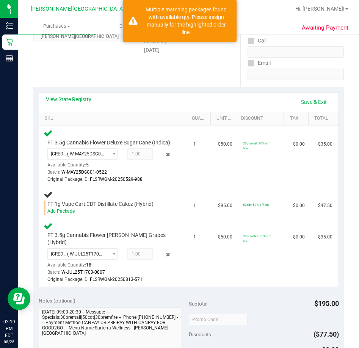
scroll to position [117, 0]
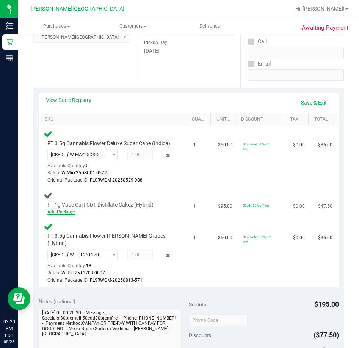
click at [61, 215] on link "Add Package" at bounding box center [60, 211] width 27 height 5
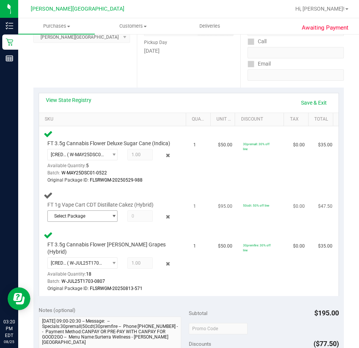
click at [97, 222] on span "Select Package" at bounding box center [78, 216] width 60 height 11
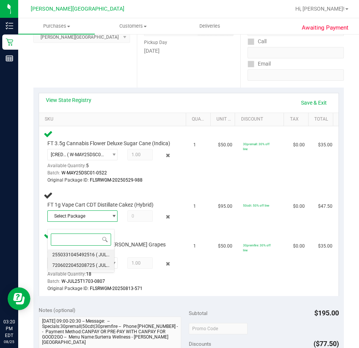
drag, startPoint x: 86, startPoint y: 251, endPoint x: 92, endPoint y: 249, distance: 5.6
click at [87, 251] on li "2550331045492516 ( JUL25CKZ01-0717 | orig: FLSRWGM-20250723-1198 )" at bounding box center [81, 255] width 67 height 11
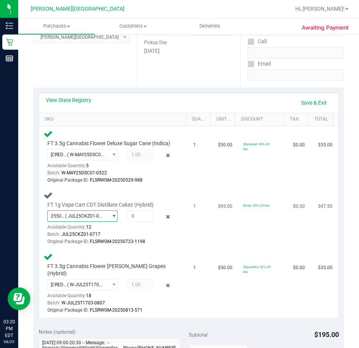
click at [107, 221] on span "select" at bounding box center [111, 216] width 9 height 11
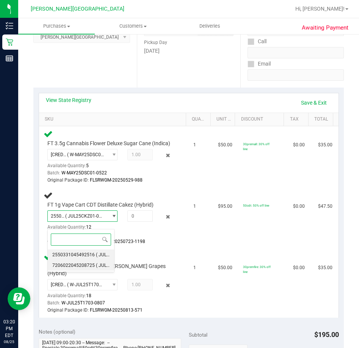
click at [90, 263] on span "7206022045208725" at bounding box center [73, 265] width 42 height 5
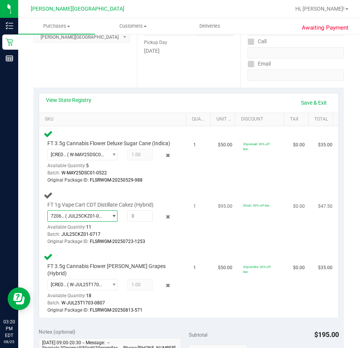
scroll to position [155, 0]
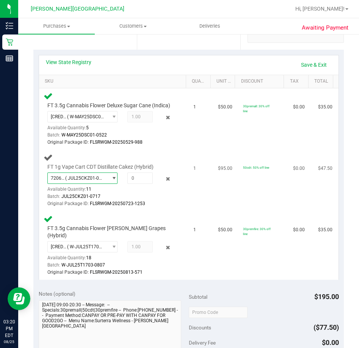
click at [109, 184] on span "select" at bounding box center [111, 178] width 9 height 11
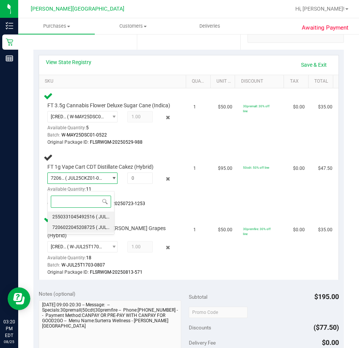
click at [100, 216] on span "( JUL25CKZ01-0717 | orig: FLSRWGM-20250723-1198 )" at bounding box center [152, 216] width 113 height 5
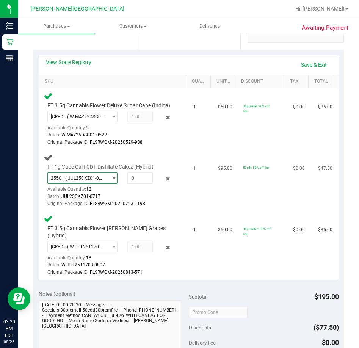
click at [109, 184] on span "select" at bounding box center [111, 178] width 9 height 11
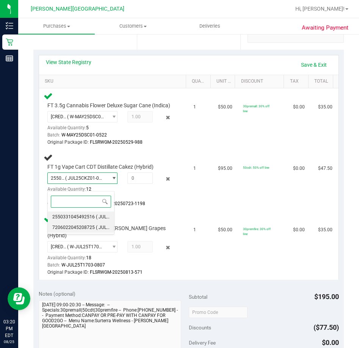
click at [91, 226] on span "7206022045208725" at bounding box center [73, 227] width 42 height 5
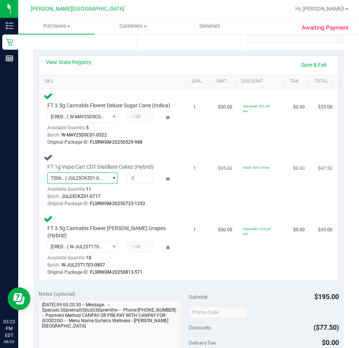
click at [99, 195] on div "Available Quantity: 11" at bounding box center [84, 191] width 74 height 15
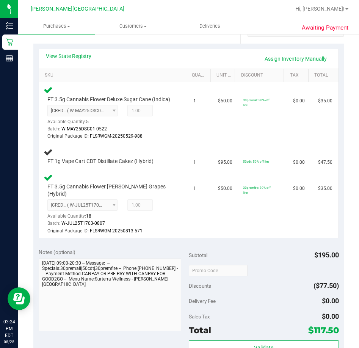
scroll to position [160, 0]
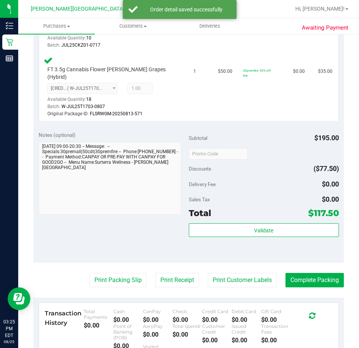
scroll to position [310, 0]
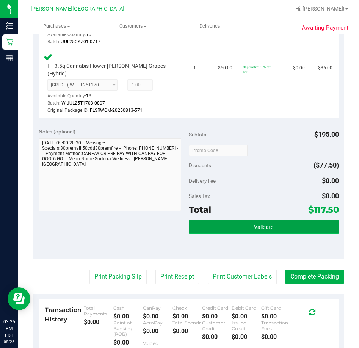
click at [268, 228] on span "Validate" at bounding box center [263, 227] width 19 height 6
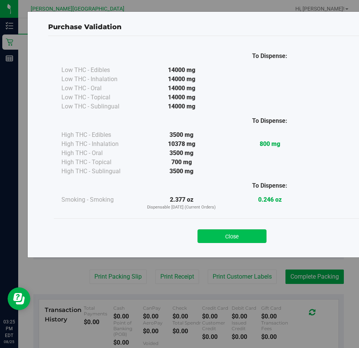
click at [244, 239] on button "Close" at bounding box center [232, 237] width 69 height 14
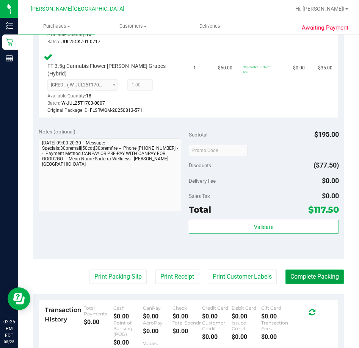
click at [317, 279] on button "Complete Packing" at bounding box center [315, 277] width 58 height 14
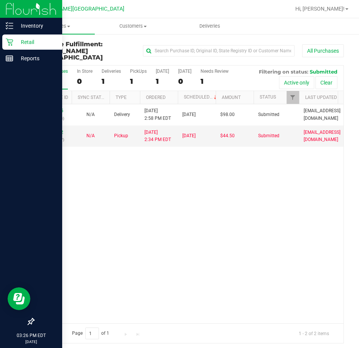
click at [20, 42] on p "Retail" at bounding box center [36, 42] width 46 height 9
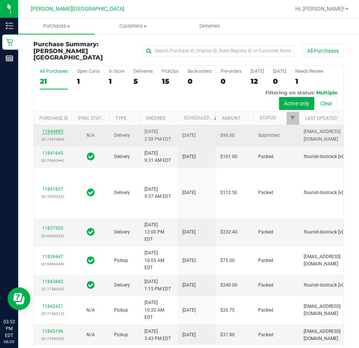
click at [53, 134] on link "11844885" at bounding box center [52, 131] width 21 height 5
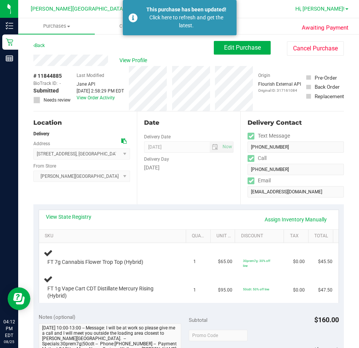
click at [338, 8] on span "Hi, [PERSON_NAME]!" at bounding box center [320, 9] width 49 height 6
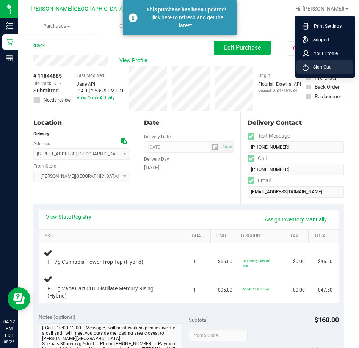
click at [315, 64] on span "Sign Out" at bounding box center [320, 67] width 22 height 8
